Goal: Information Seeking & Learning: Learn about a topic

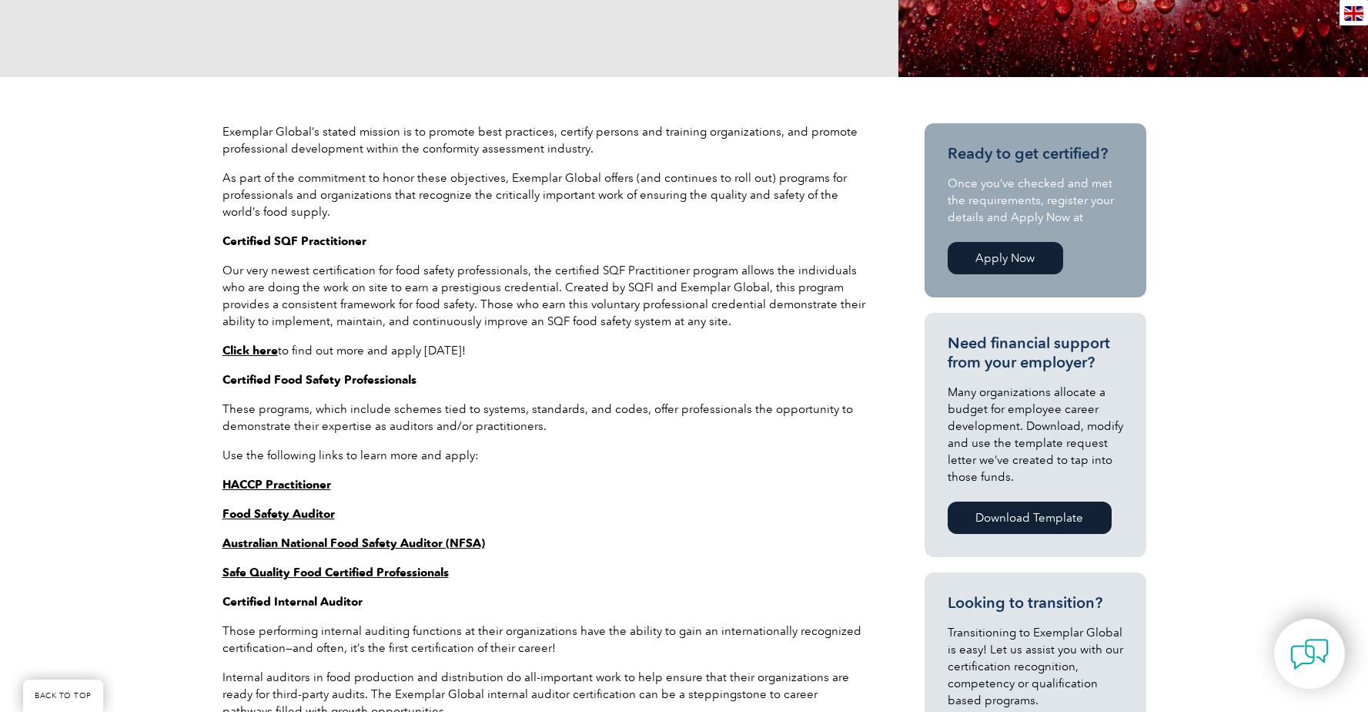
scroll to position [427, 0]
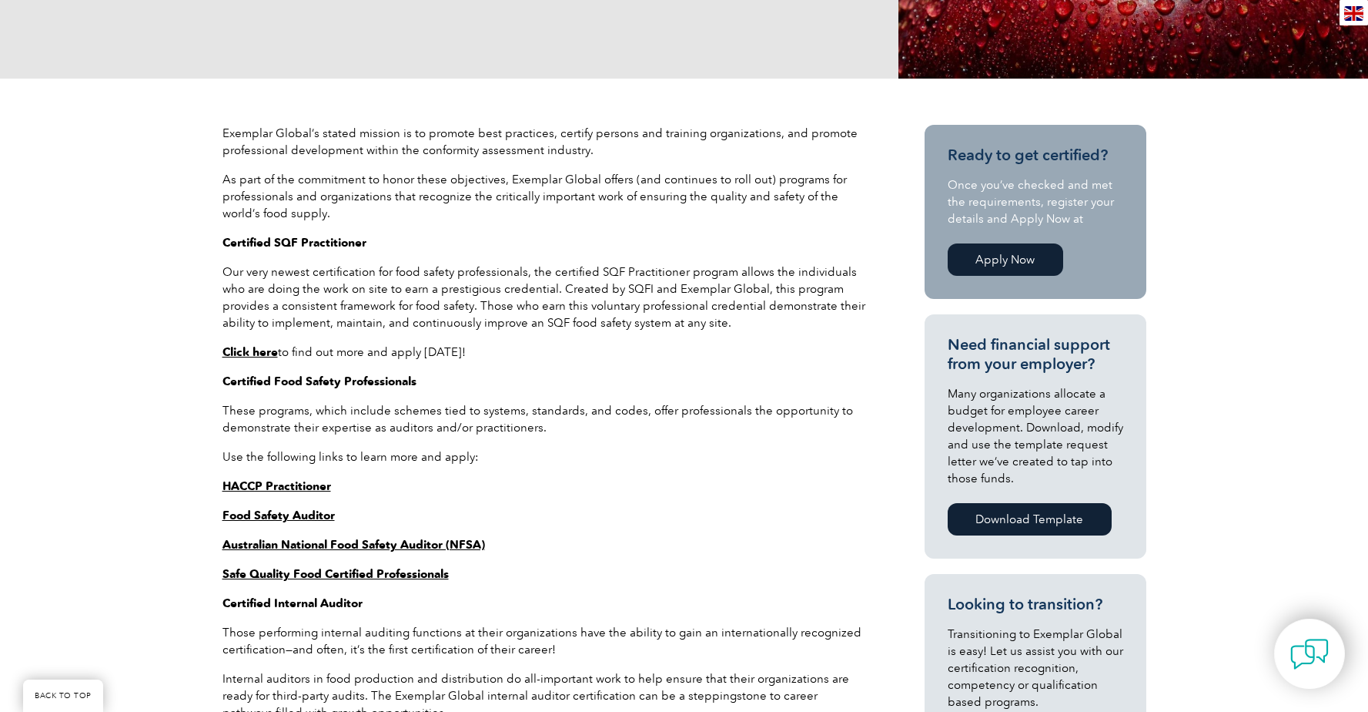
click at [238, 351] on strong "Click here" at bounding box center [250, 352] width 55 height 14
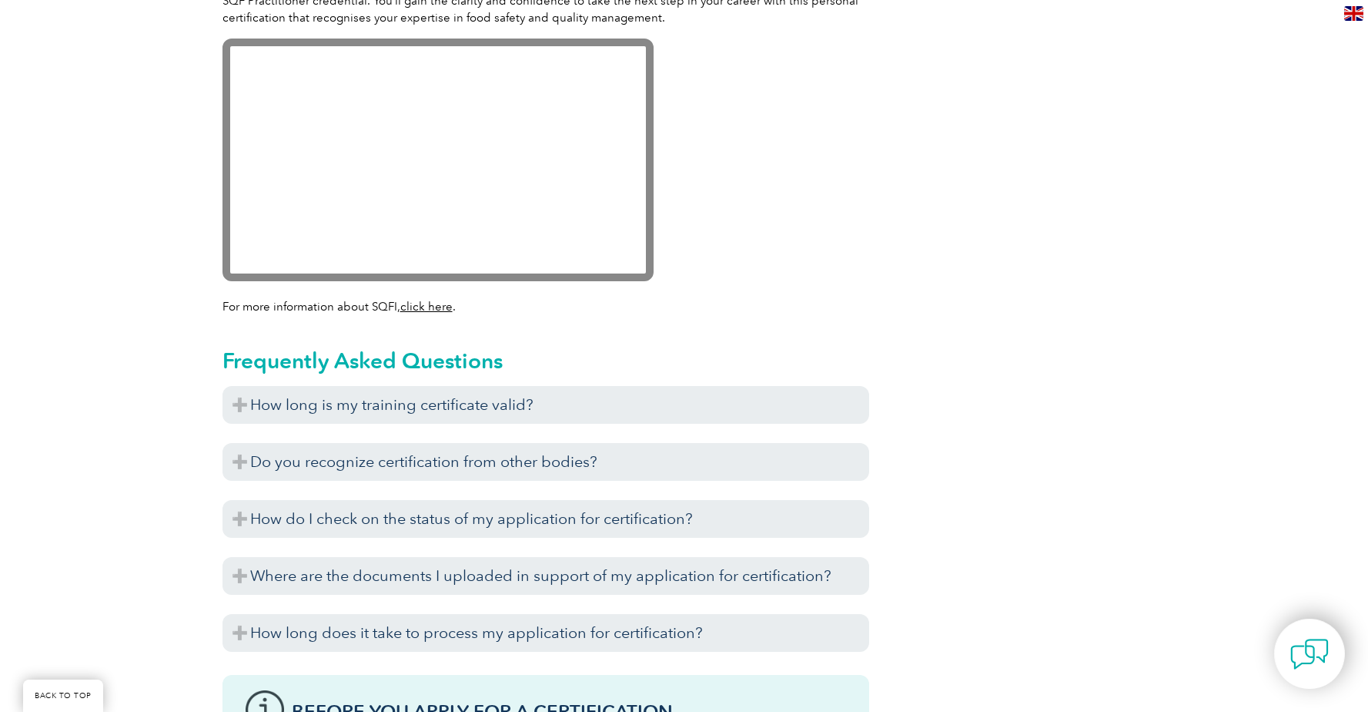
scroll to position [1509, 0]
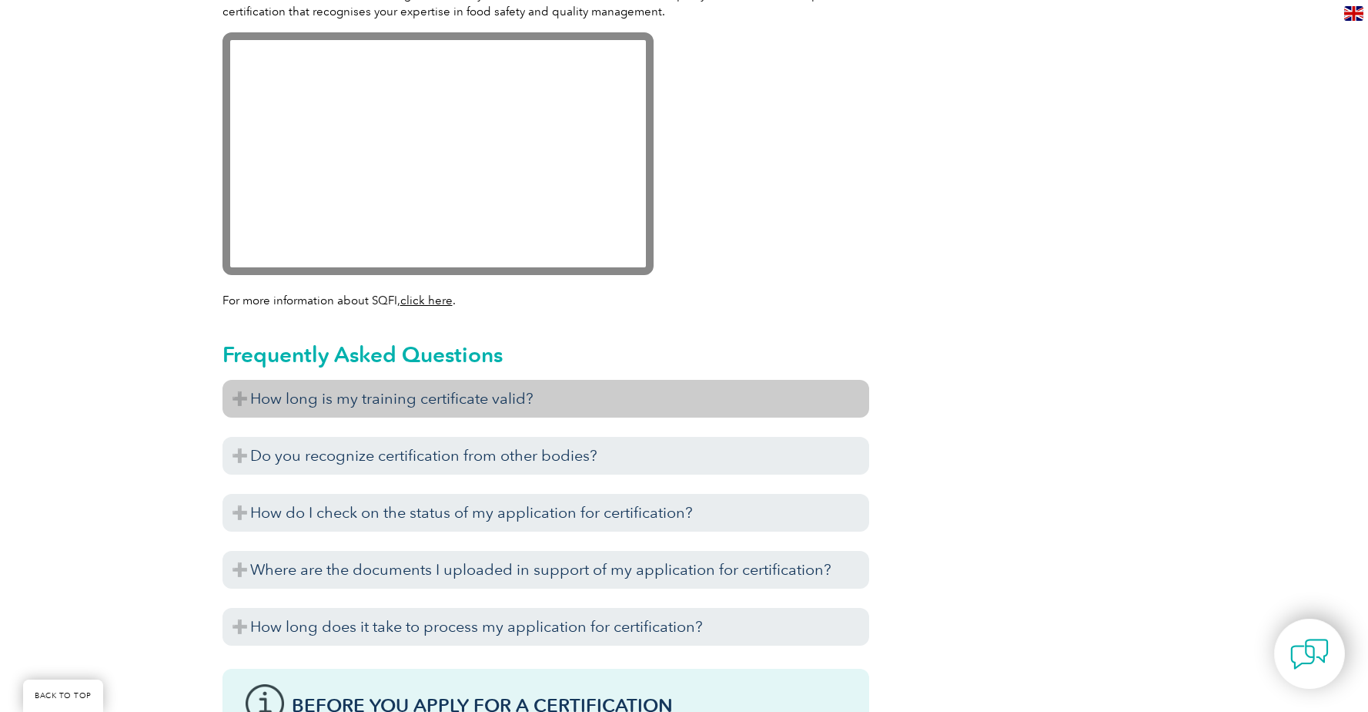
click at [236, 400] on h3 "How long is my training certificate valid?" at bounding box center [546, 399] width 647 height 38
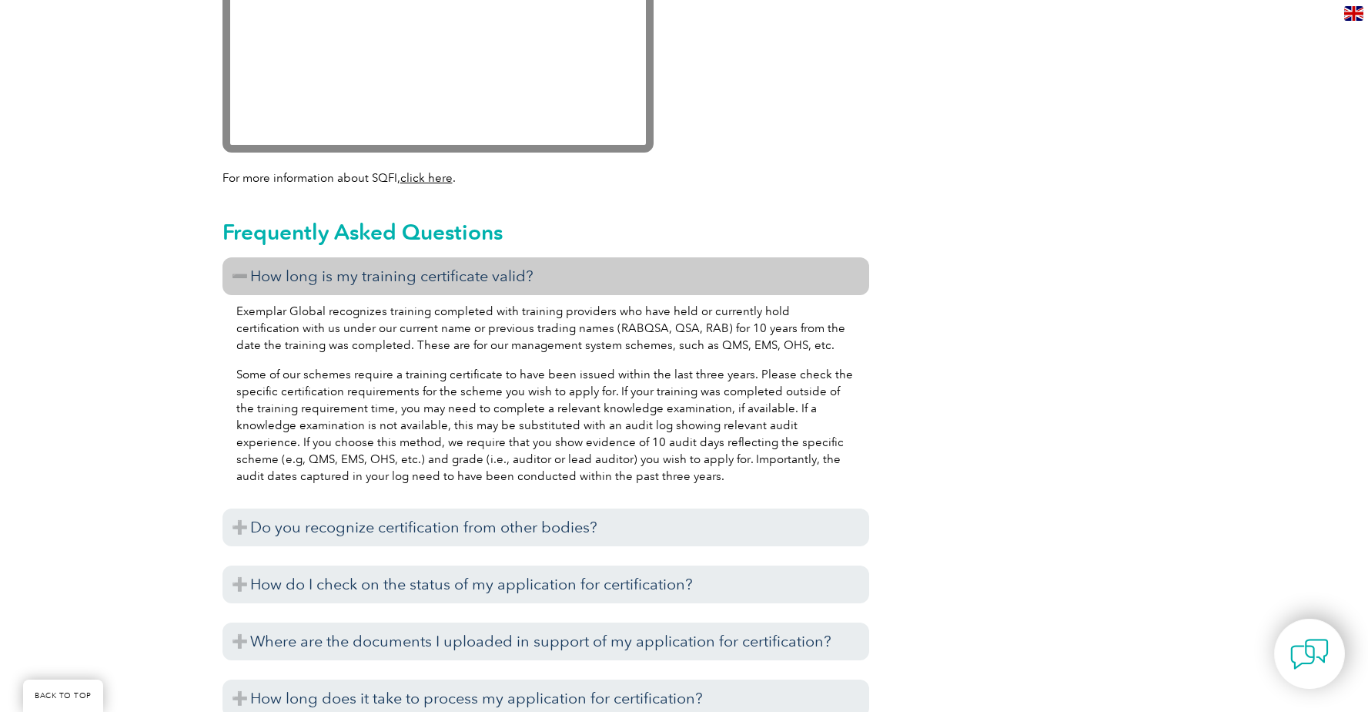
scroll to position [1634, 0]
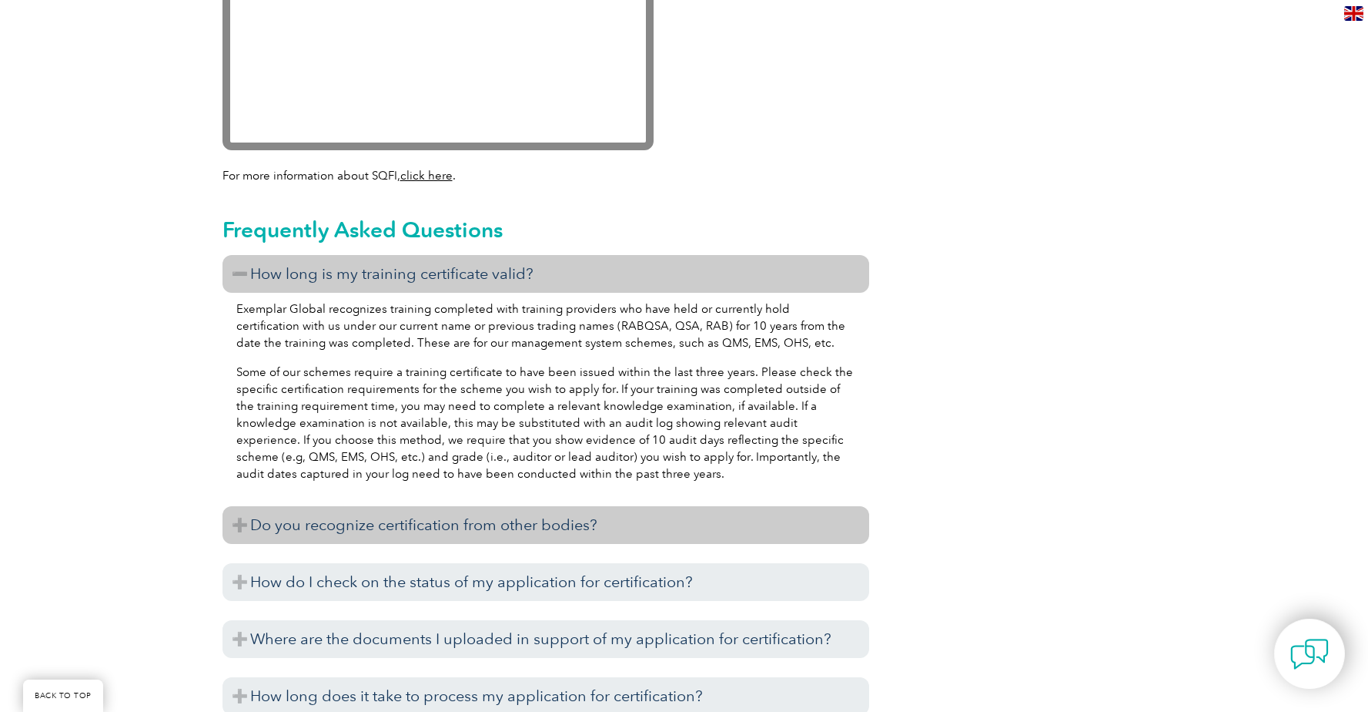
click at [244, 528] on h3 "Do you recognize certification from other bodies?" at bounding box center [546, 525] width 647 height 38
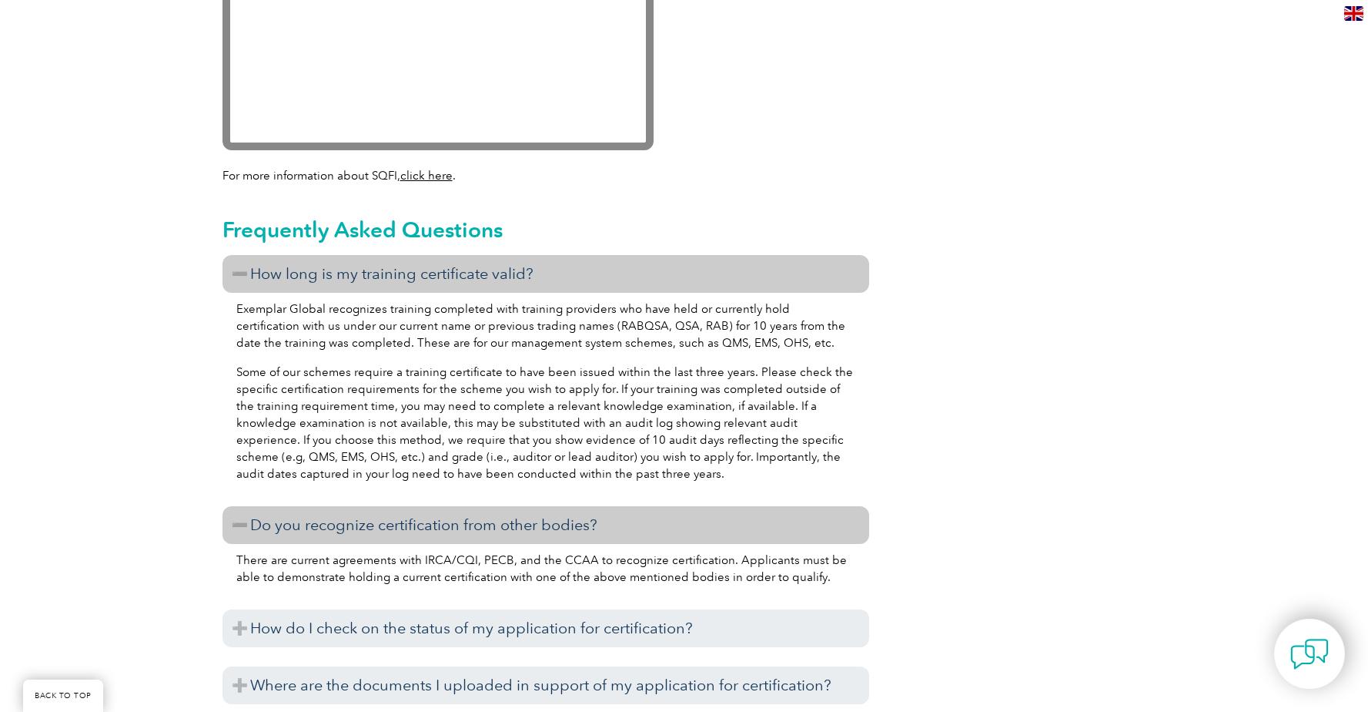
click at [231, 520] on h3 "Do you recognize certification from other bodies?" at bounding box center [546, 525] width 647 height 38
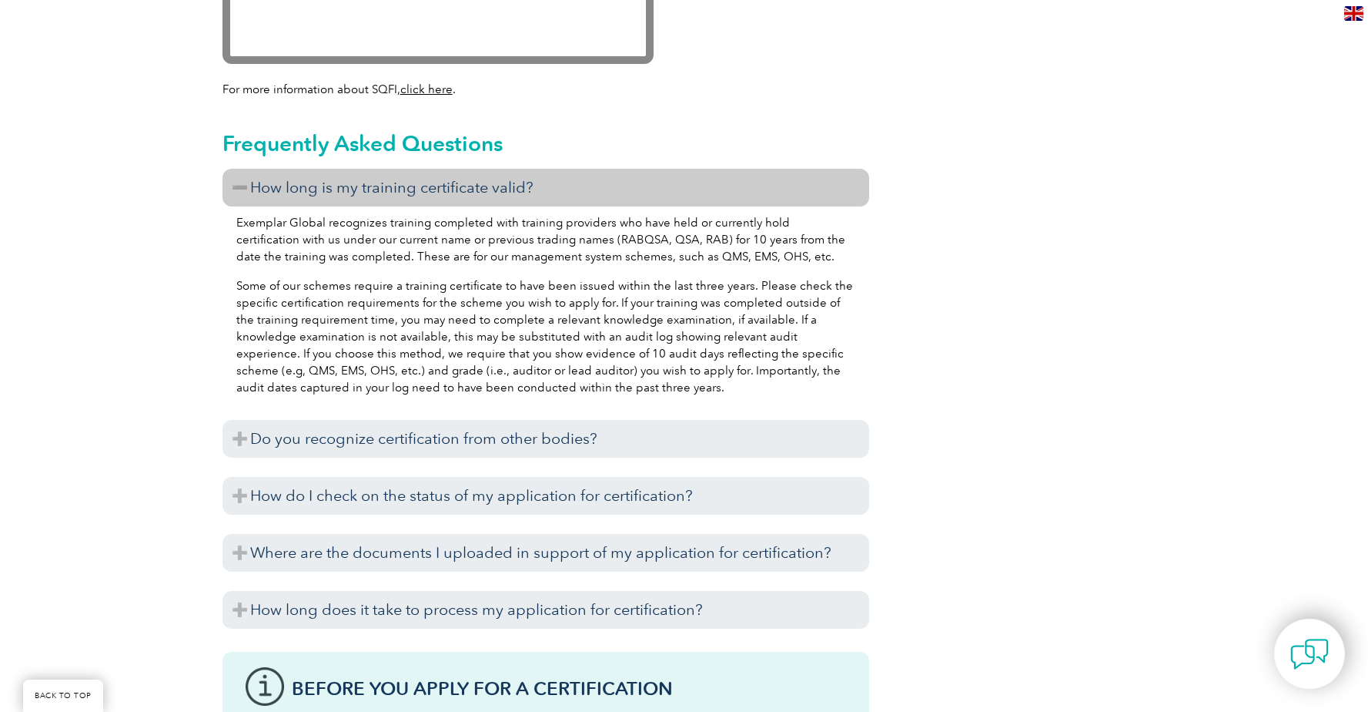
scroll to position [1721, 0]
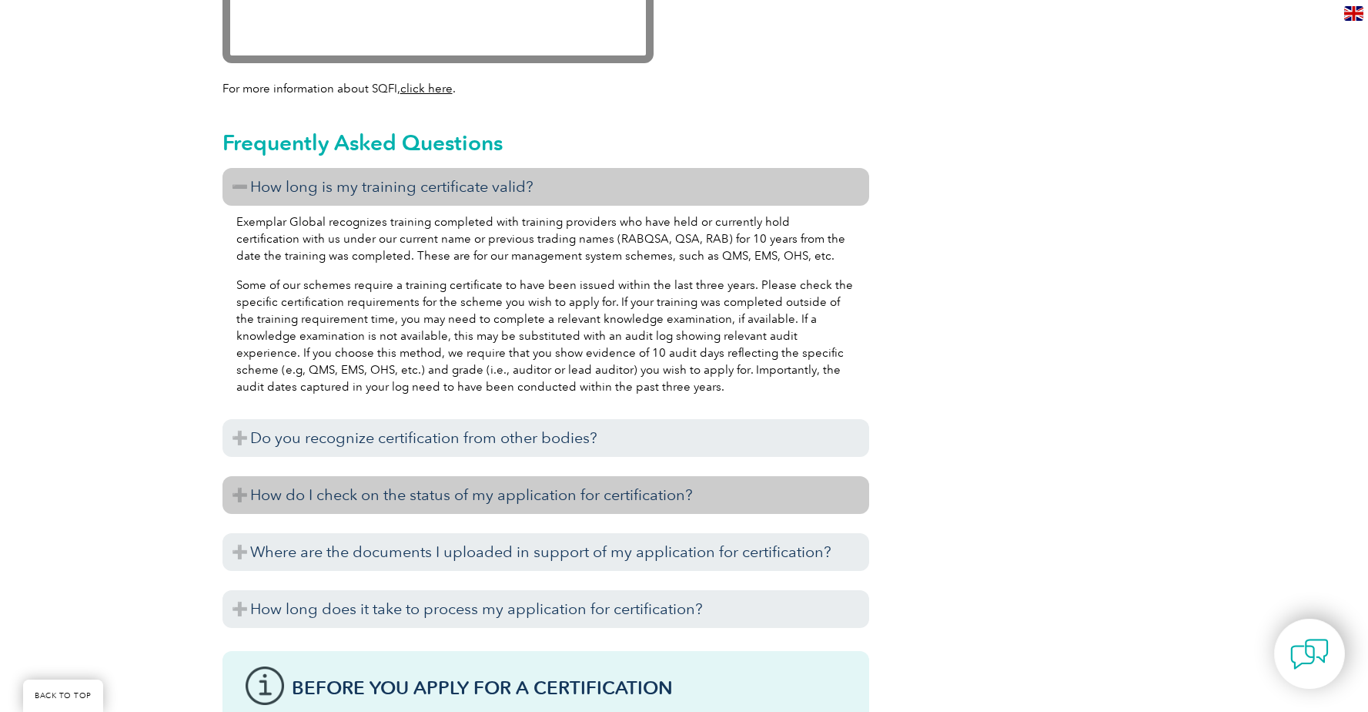
click at [239, 495] on h3 "How do I check on the status of my application for certification?" at bounding box center [546, 495] width 647 height 38
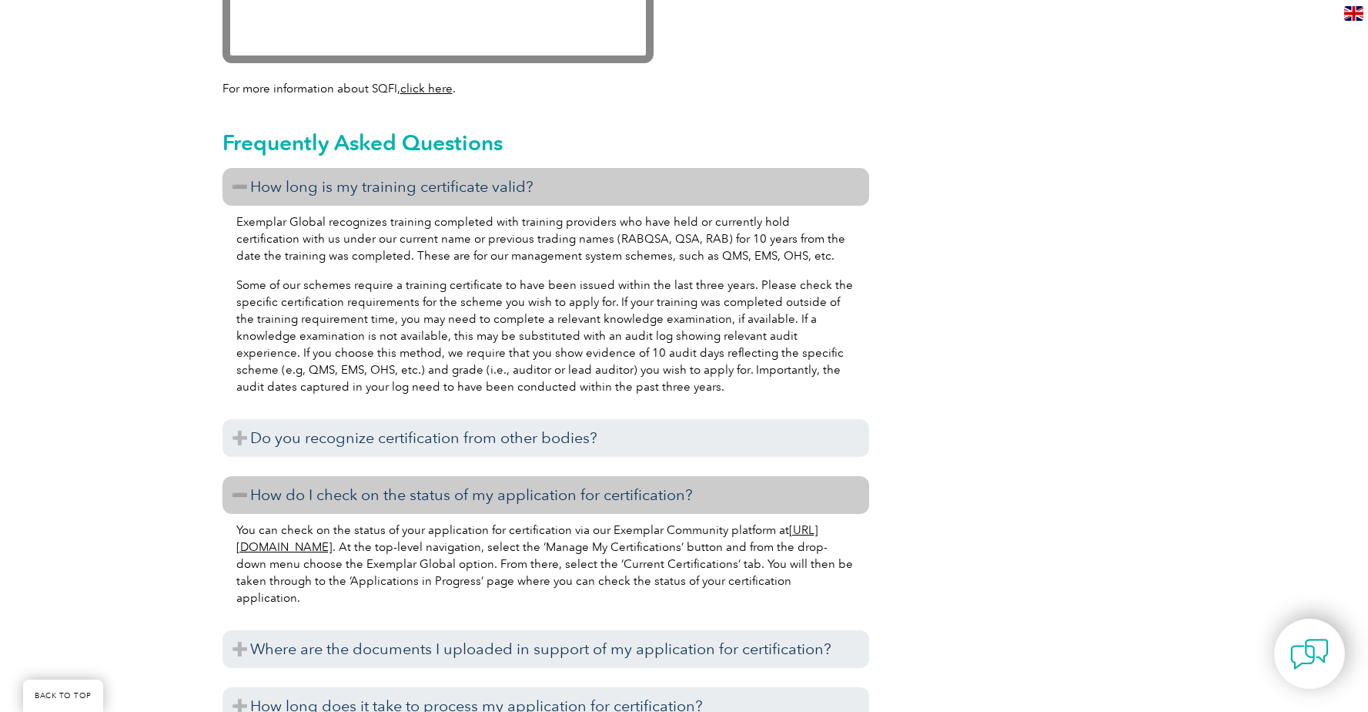
click at [239, 495] on h3 "How do I check on the status of my application for certification?" at bounding box center [546, 495] width 647 height 38
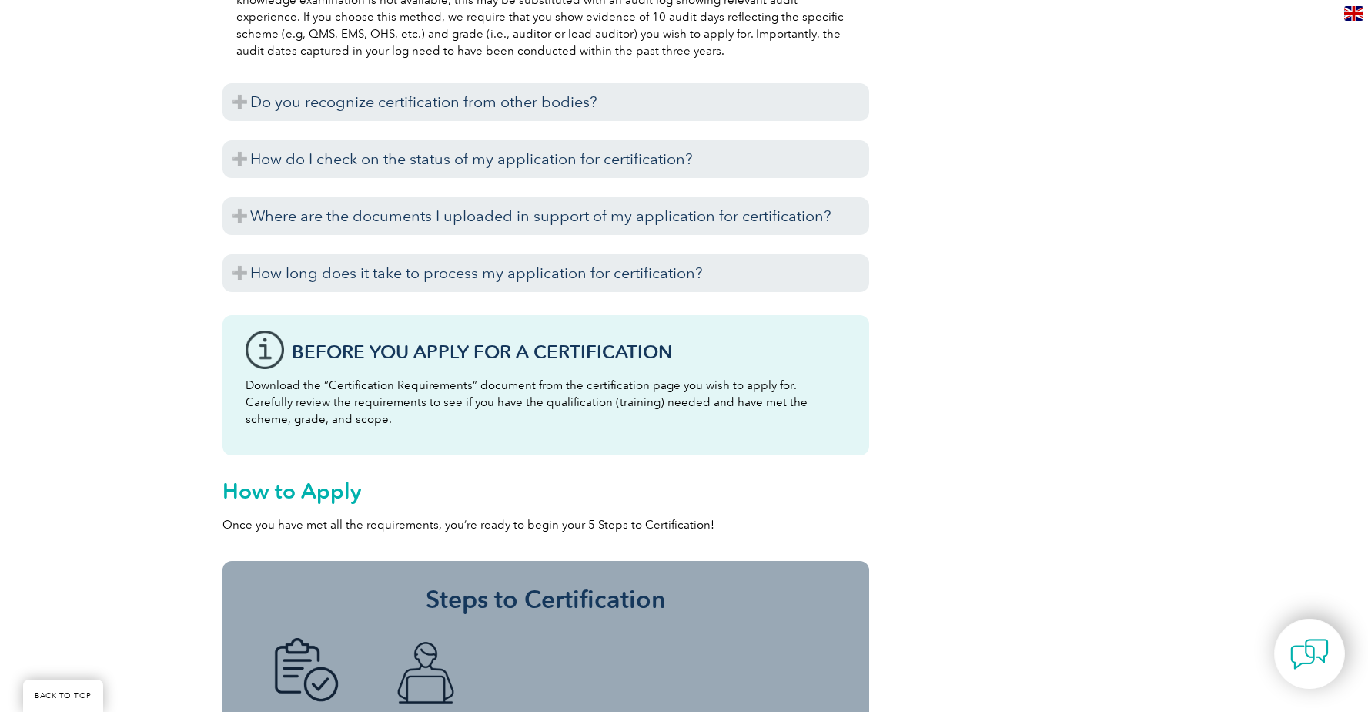
scroll to position [2059, 0]
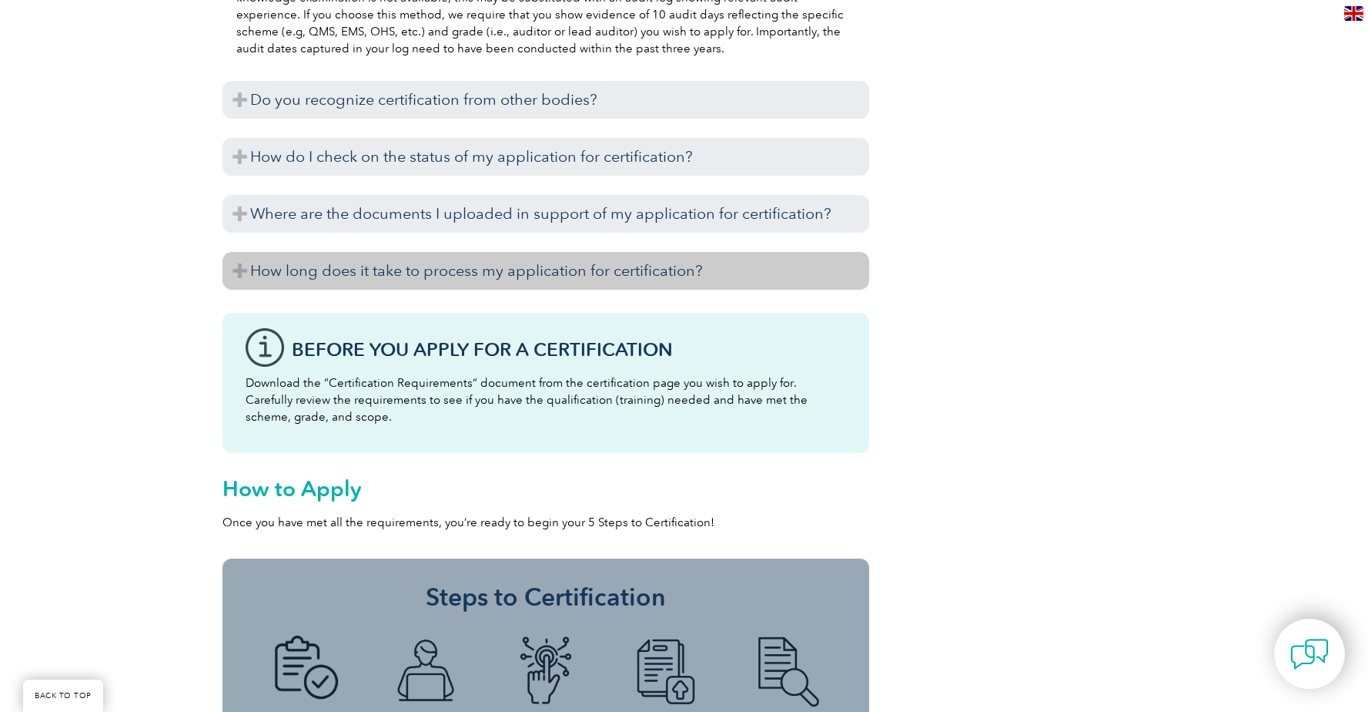
click at [233, 267] on h3 "How long does it take to process my application for certification?" at bounding box center [546, 271] width 647 height 38
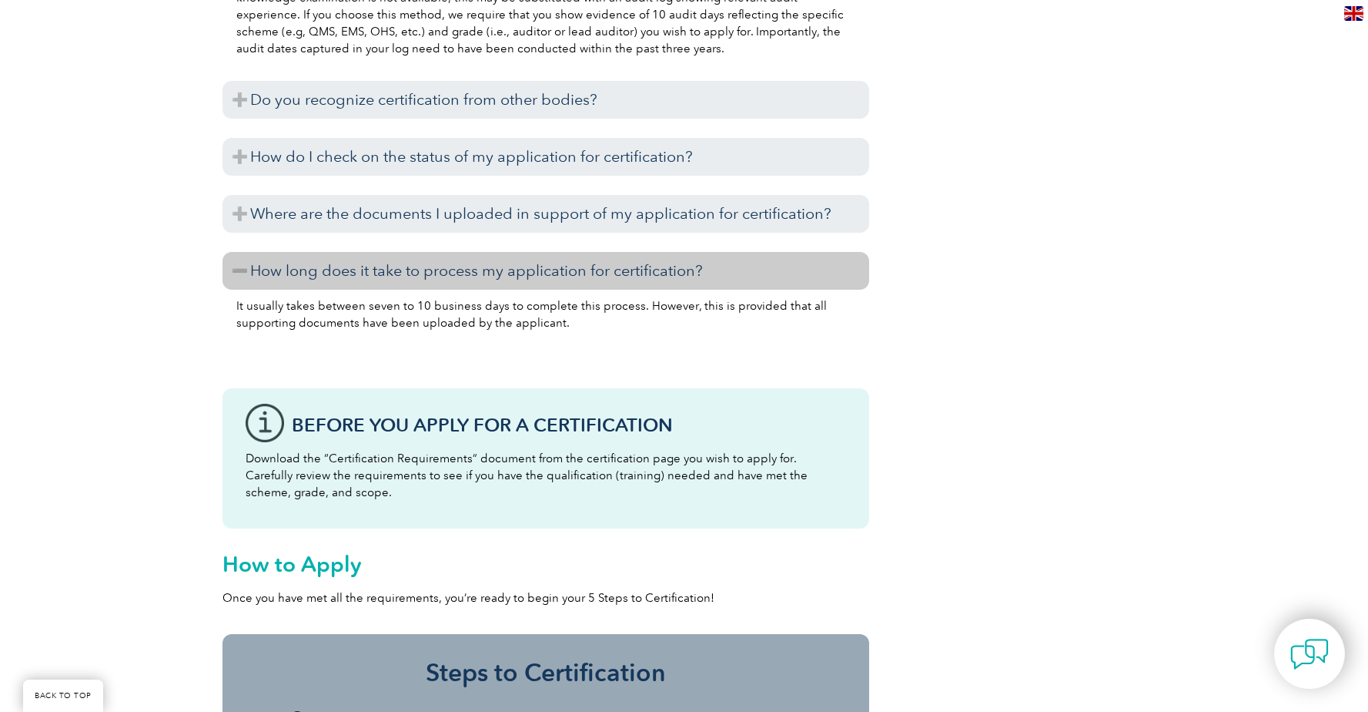
click at [233, 267] on h3 "How long does it take to process my application for certification?" at bounding box center [546, 271] width 647 height 38
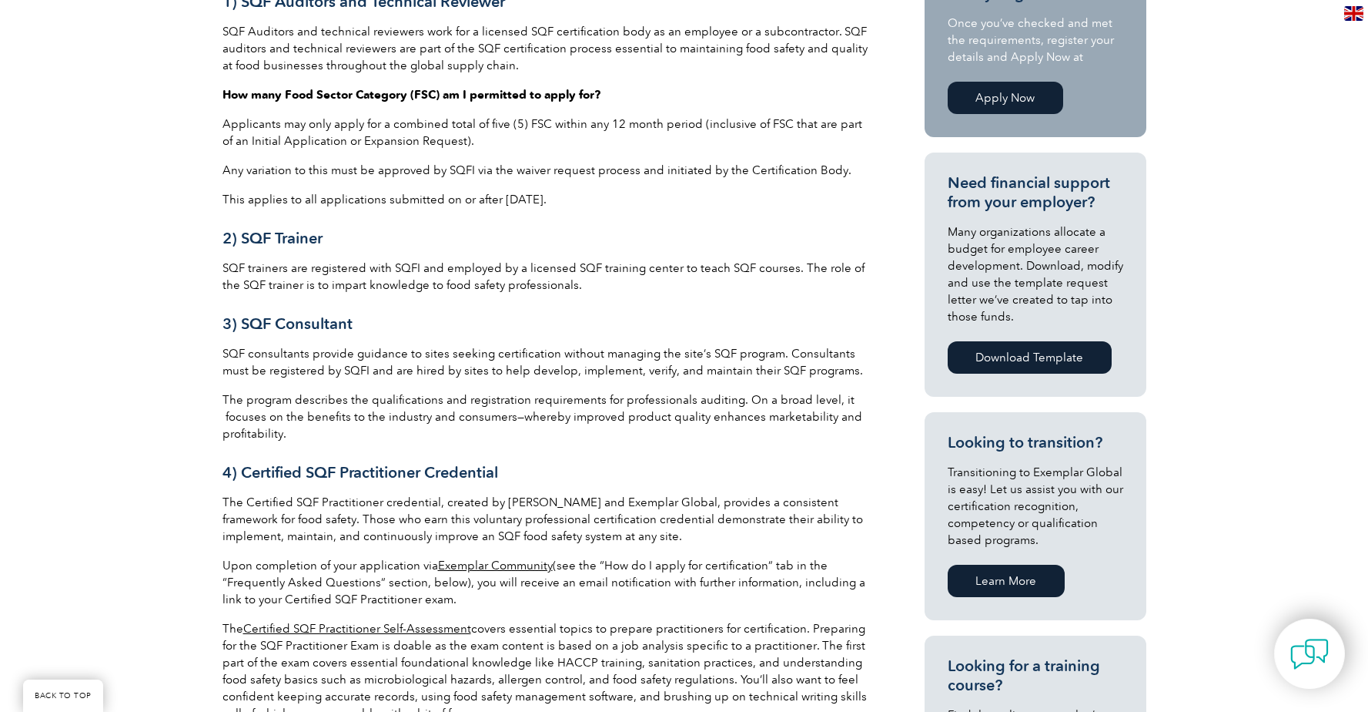
scroll to position [537, 0]
